Goal: Register for event/course

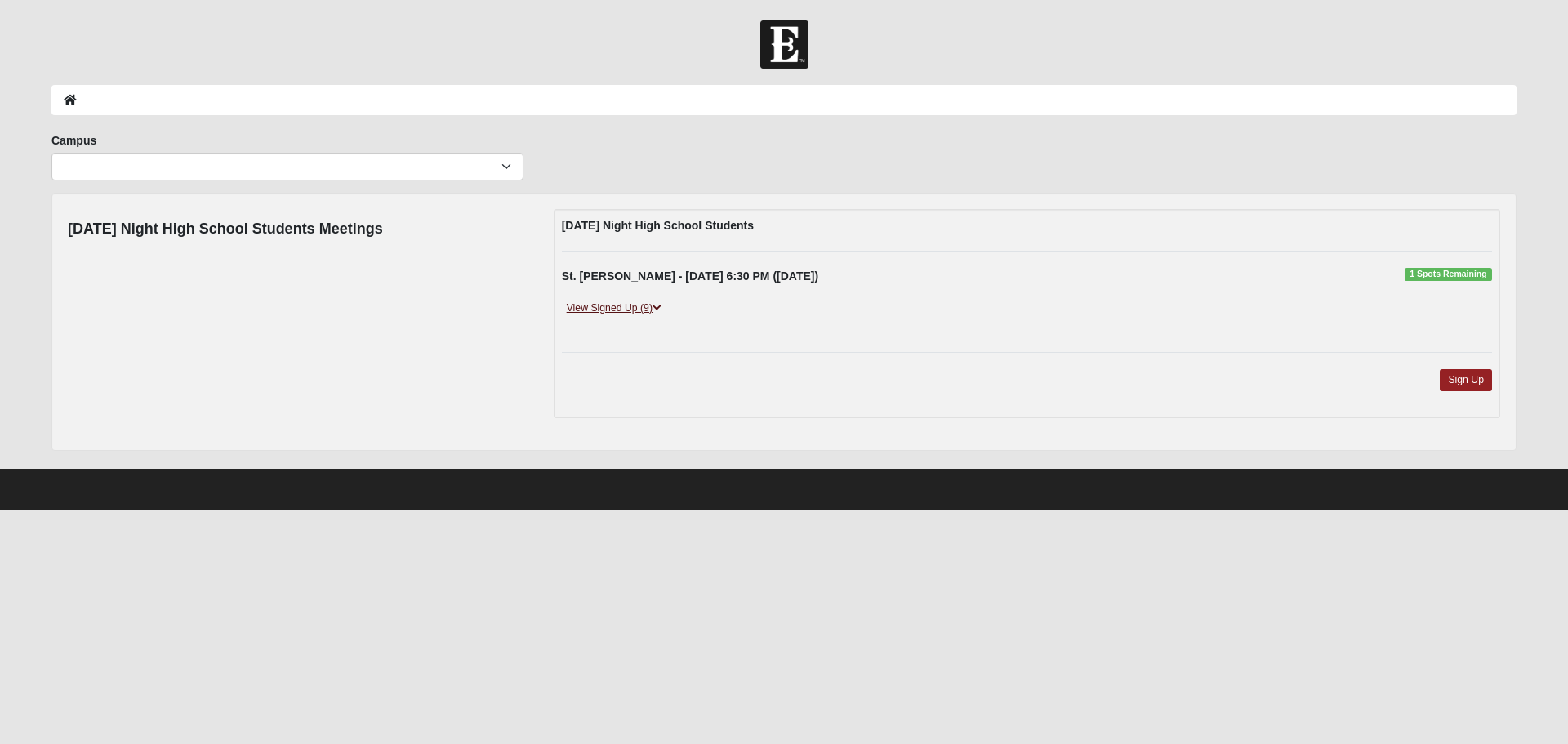
click at [661, 308] on icon at bounding box center [657, 307] width 9 height 10
click at [658, 304] on icon at bounding box center [657, 307] width 9 height 10
click at [662, 307] on icon at bounding box center [657, 307] width 9 height 10
